Goal: Information Seeking & Learning: Learn about a topic

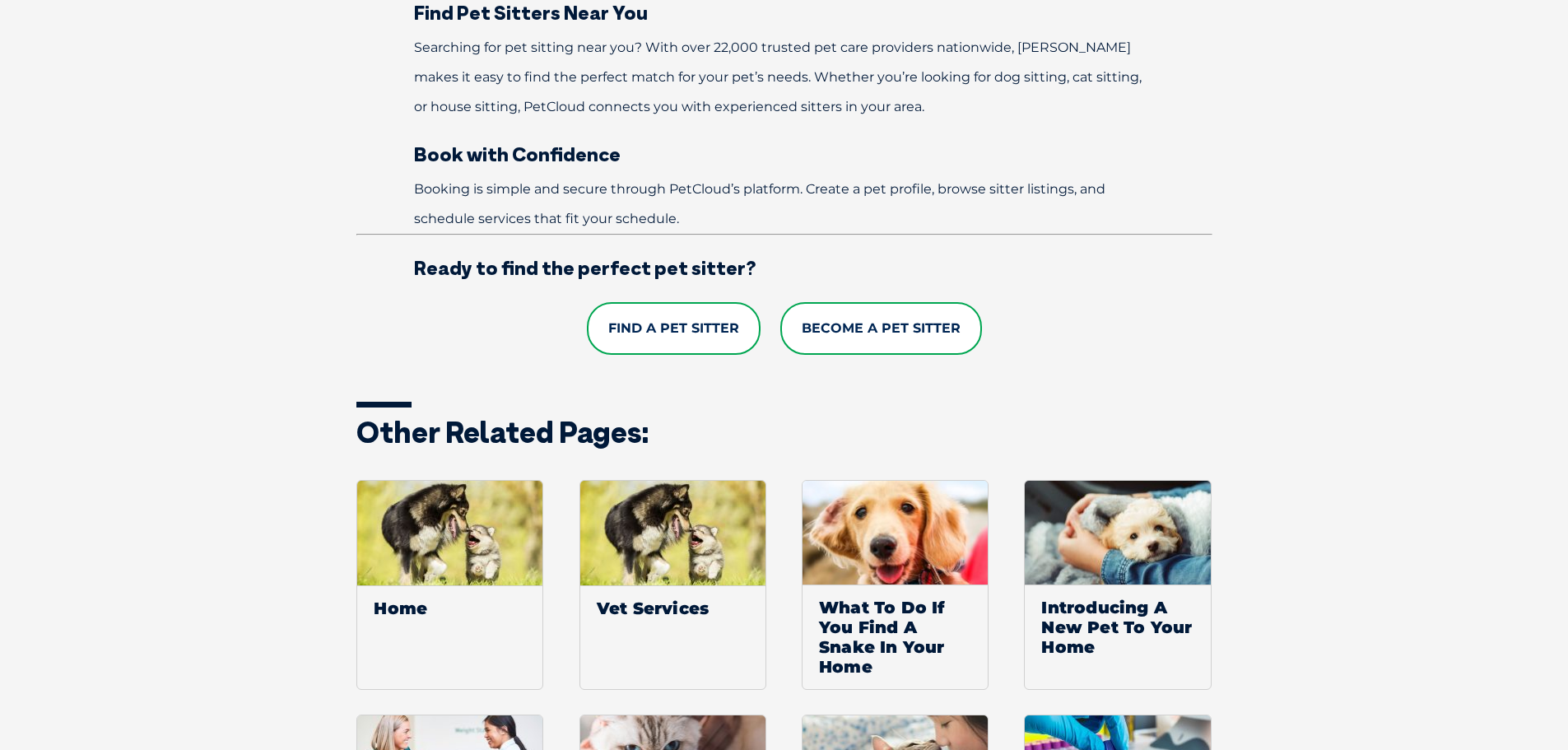
scroll to position [1234, 0]
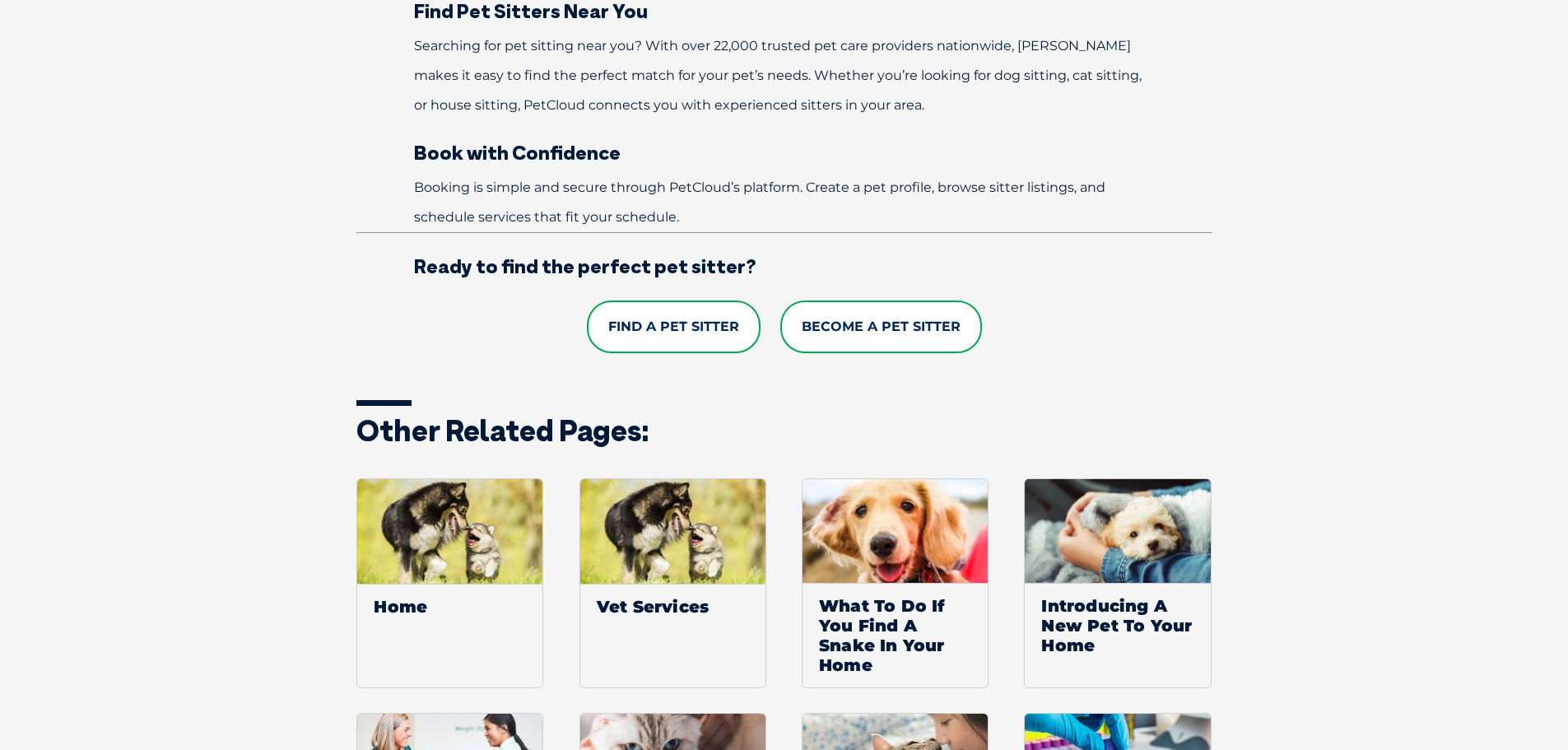
click at [680, 329] on link "Find a Pet Sitter" at bounding box center [673, 327] width 173 height 53
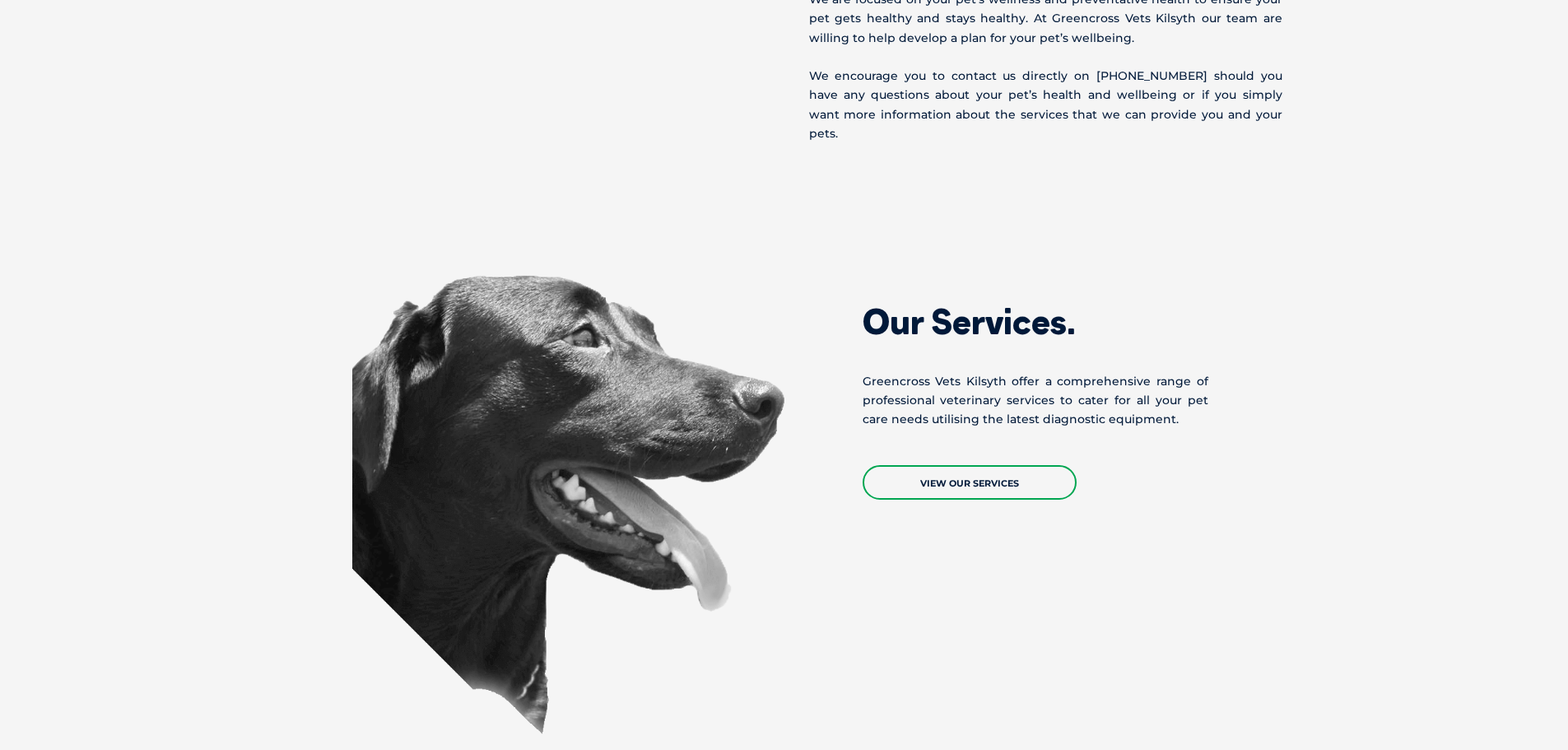
scroll to position [1070, 0]
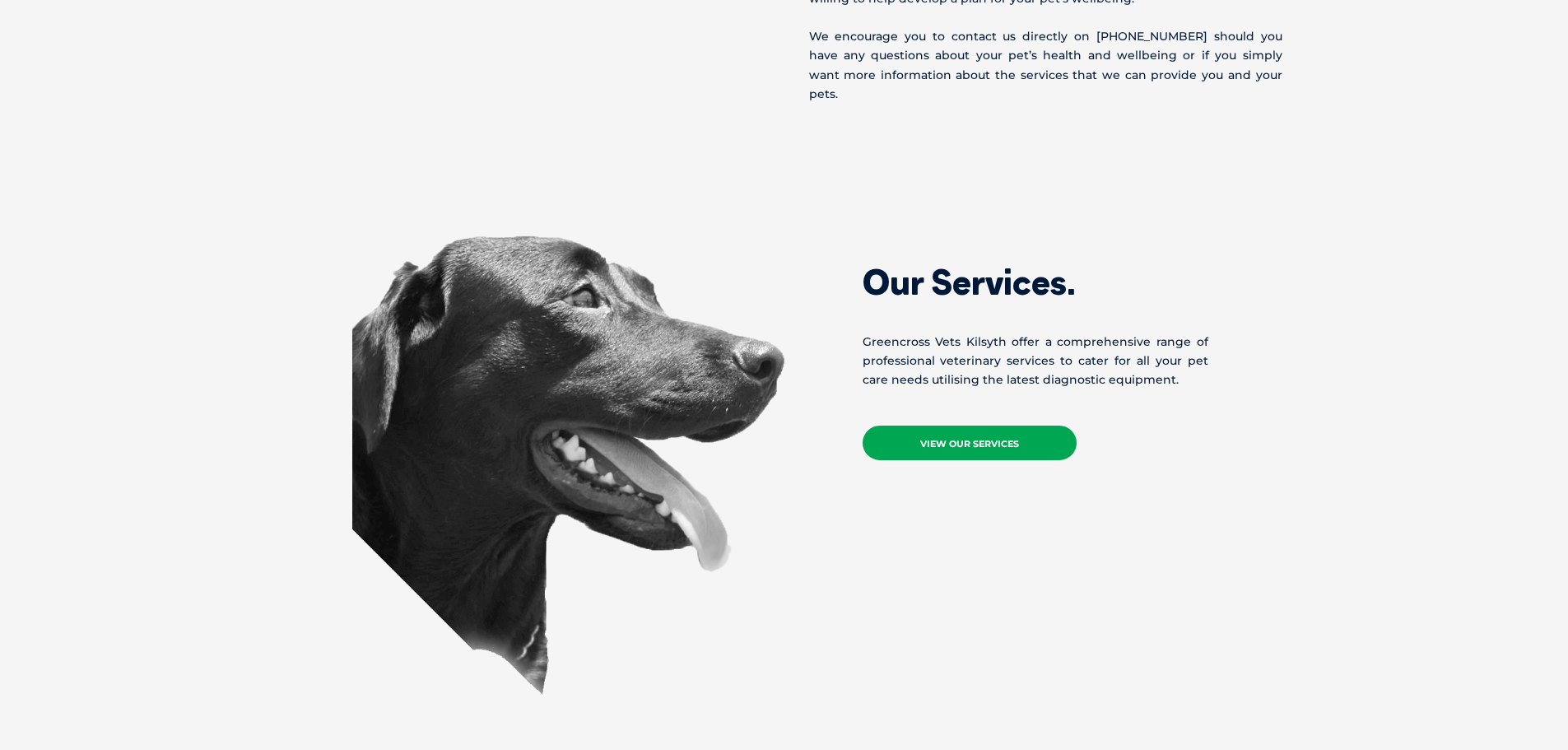
click at [942, 426] on link "View Our Services" at bounding box center [970, 443] width 214 height 35
